Goal: Task Accomplishment & Management: Manage account settings

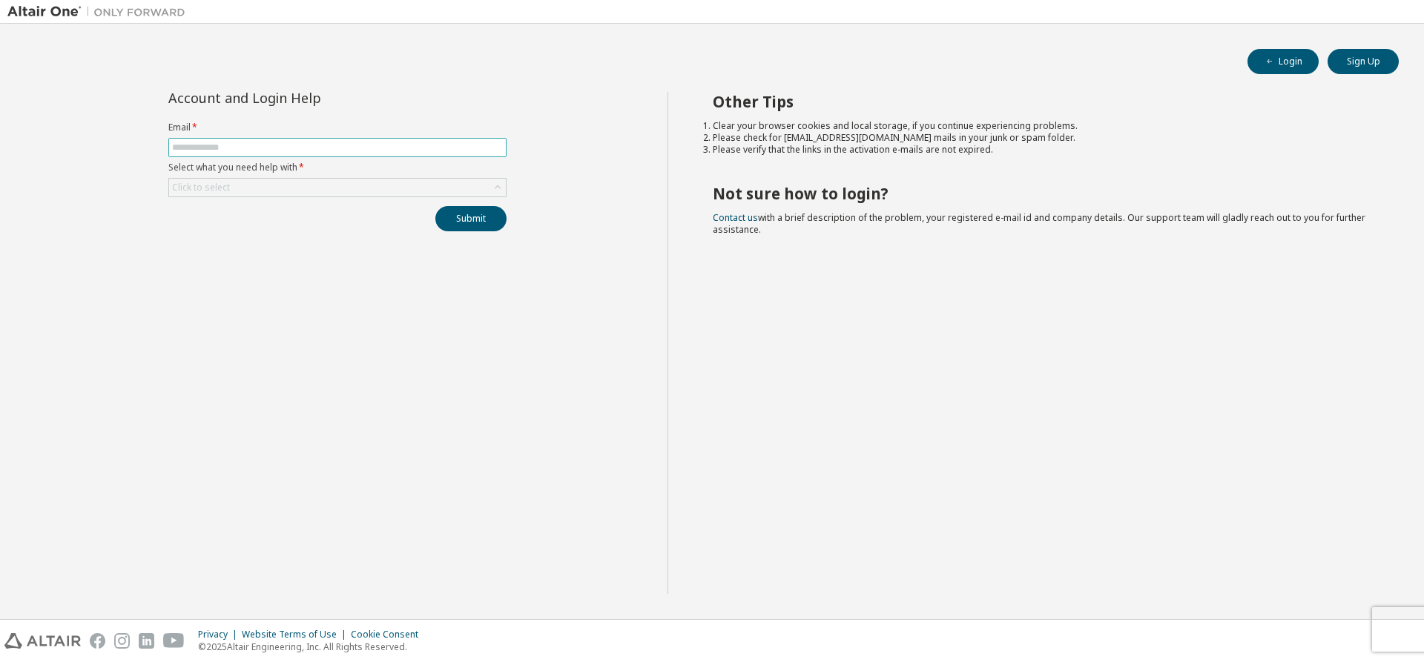
click at [300, 145] on input "text" at bounding box center [337, 148] width 331 height 12
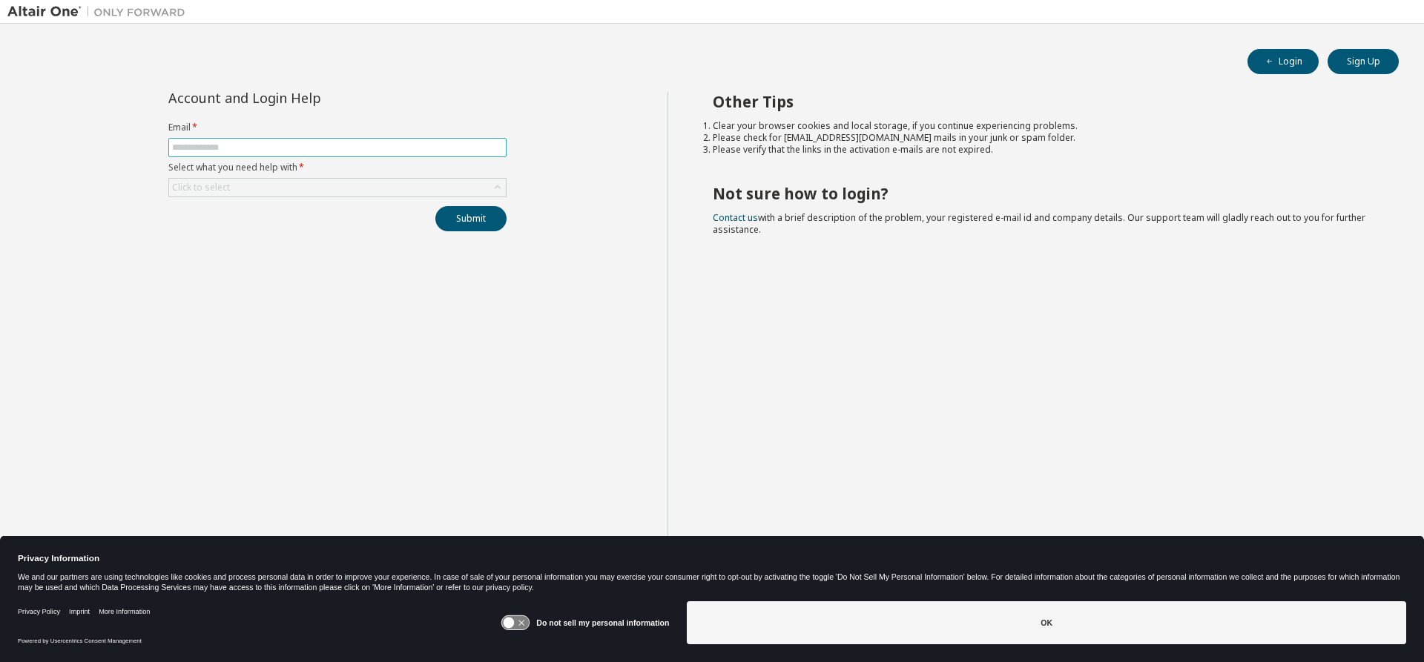
click at [300, 145] on input "text" at bounding box center [337, 148] width 331 height 12
type input "**********"
click at [297, 179] on div "Click to select" at bounding box center [337, 188] width 337 height 18
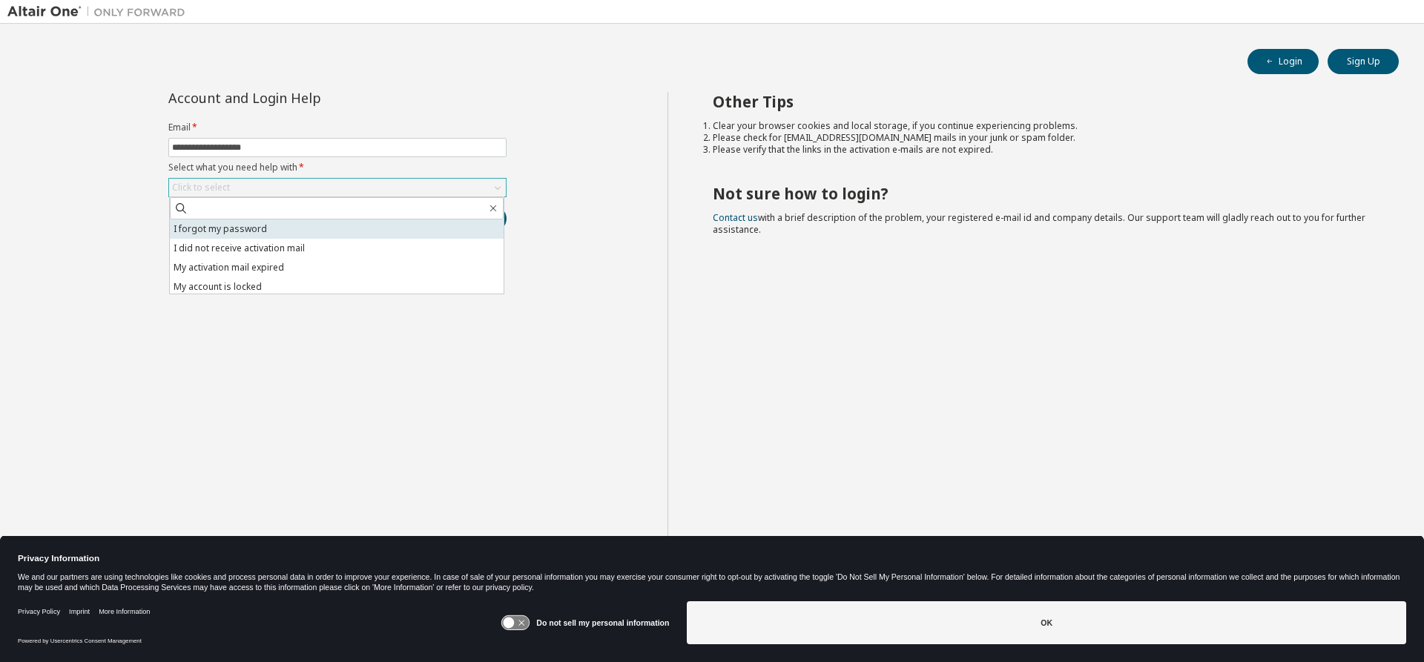
click at [259, 224] on li "I forgot my password" at bounding box center [337, 229] width 334 height 19
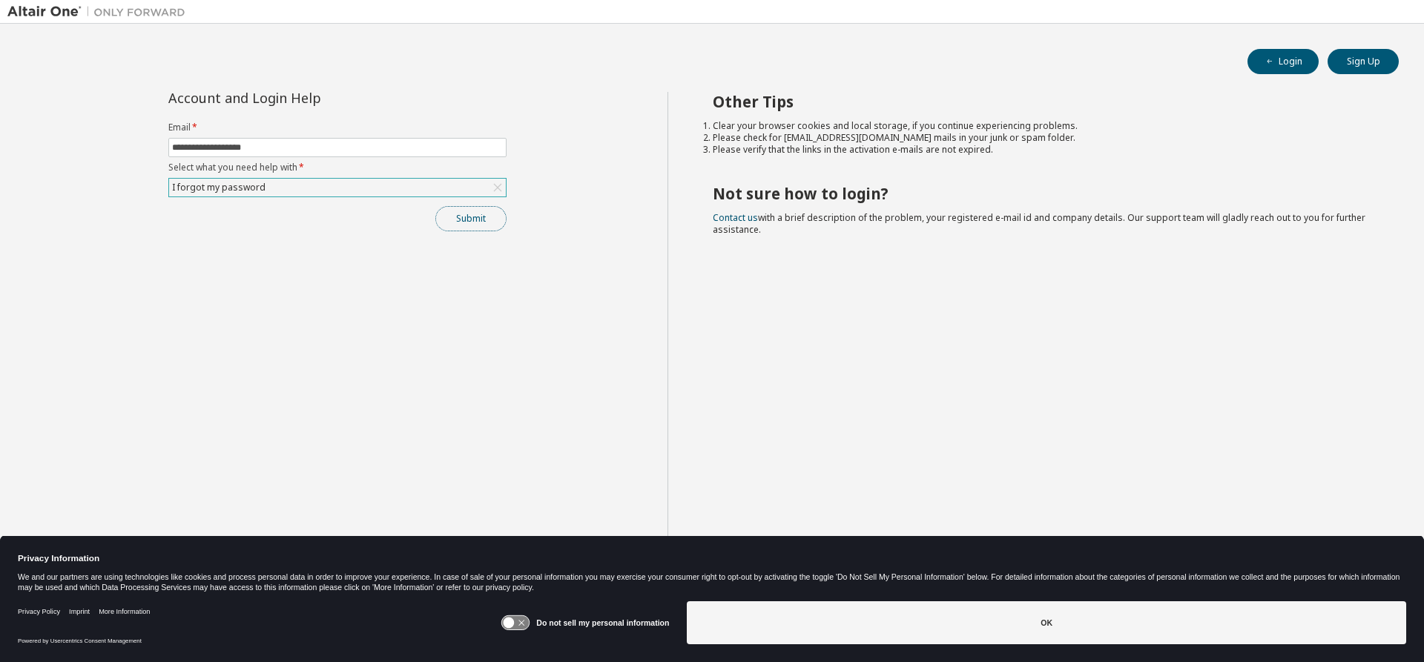
click at [475, 224] on button "Submit" at bounding box center [470, 218] width 71 height 25
click at [479, 223] on button "Submit" at bounding box center [470, 218] width 71 height 25
click at [487, 219] on button "Submit" at bounding box center [470, 218] width 71 height 25
